Goal: Task Accomplishment & Management: Manage account settings

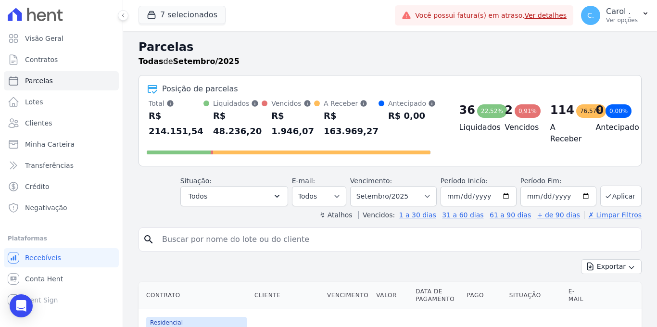
select select
click at [244, 191] on button "Todos" at bounding box center [234, 196] width 108 height 20
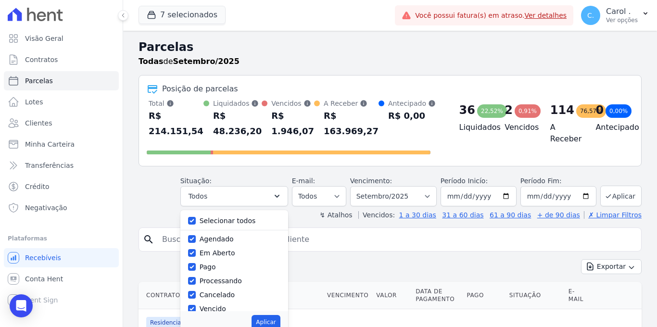
click at [202, 219] on div "Selecionar todos" at bounding box center [234, 221] width 92 height 14
click at [199, 219] on div "Selecionar todos" at bounding box center [234, 221] width 92 height 14
click at [196, 222] on input "Selecionar todos" at bounding box center [192, 221] width 8 height 8
checkbox input "false"
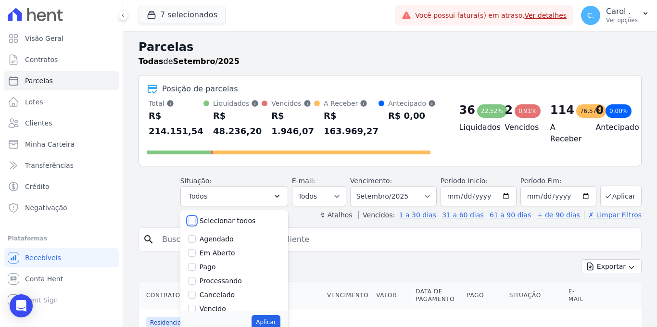
checkbox input "false"
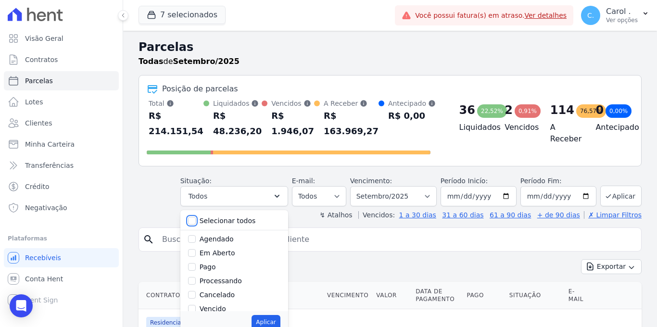
checkbox input "false"
click at [196, 306] on input "Vencido" at bounding box center [192, 309] width 8 height 8
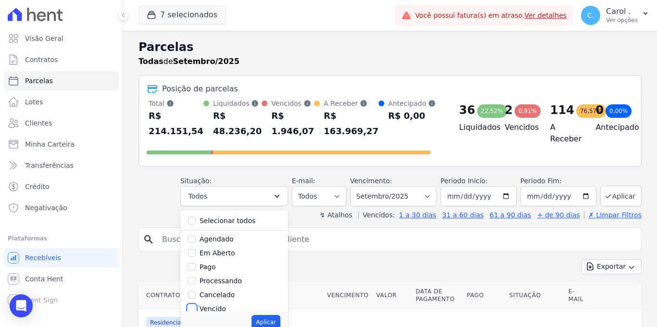
checkbox input "true"
click at [252, 318] on div "Aplicar" at bounding box center [234, 322] width 108 height 22
click at [265, 320] on button "Aplicar" at bounding box center [266, 322] width 28 height 14
select select "overdue"
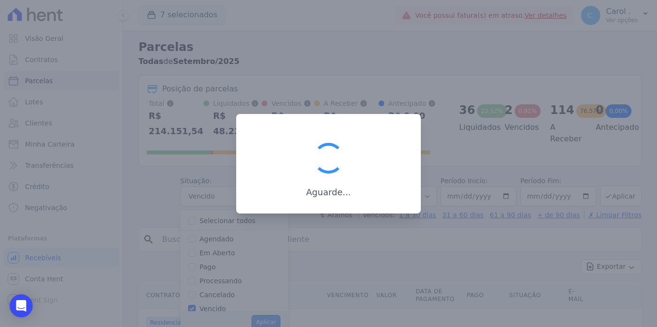
scroll to position [14, 0]
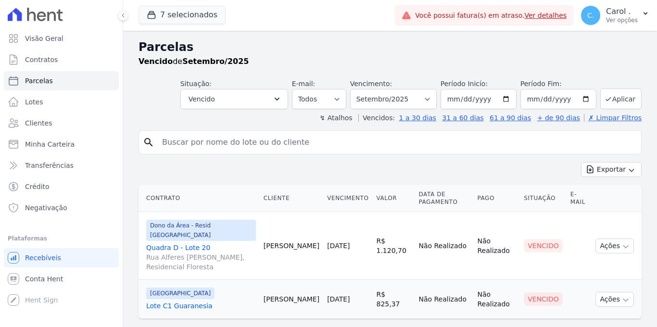
select select
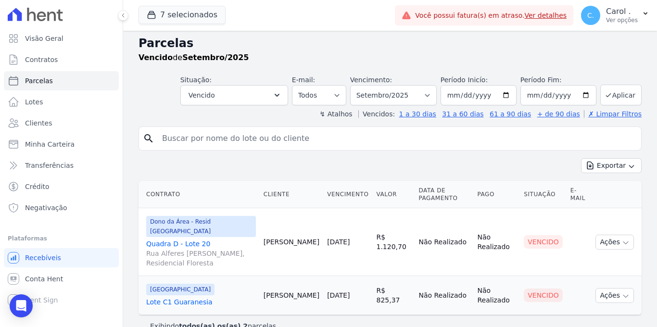
scroll to position [12, 0]
